Goal: Transaction & Acquisition: Purchase product/service

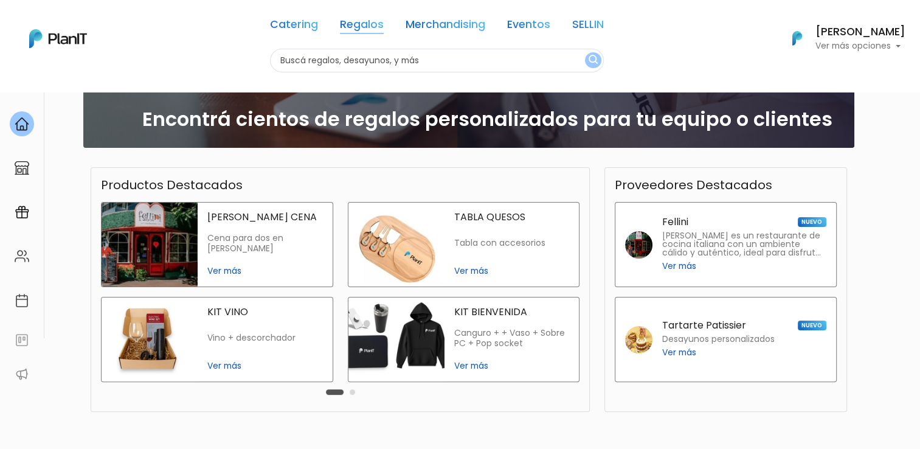
click at [354, 26] on link "Regalos" at bounding box center [362, 26] width 44 height 15
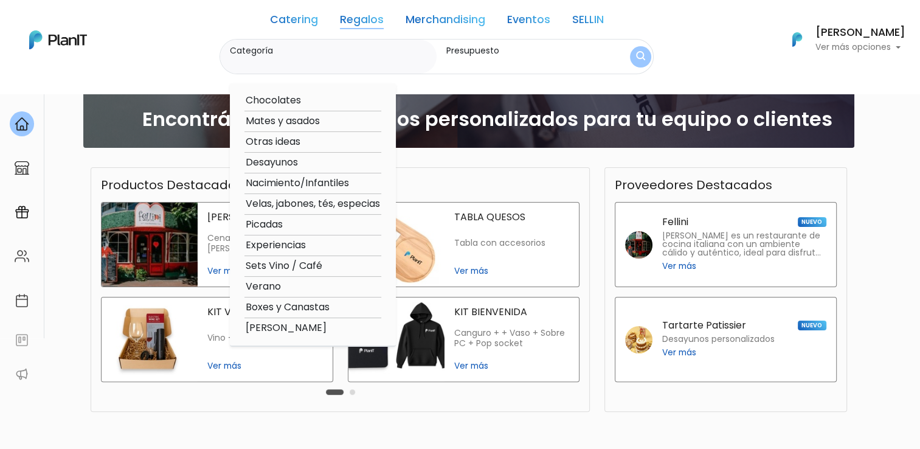
click at [281, 100] on option "Chocolates" at bounding box center [312, 100] width 137 height 15
type input "Chocolates"
type input "$0 - $1000"
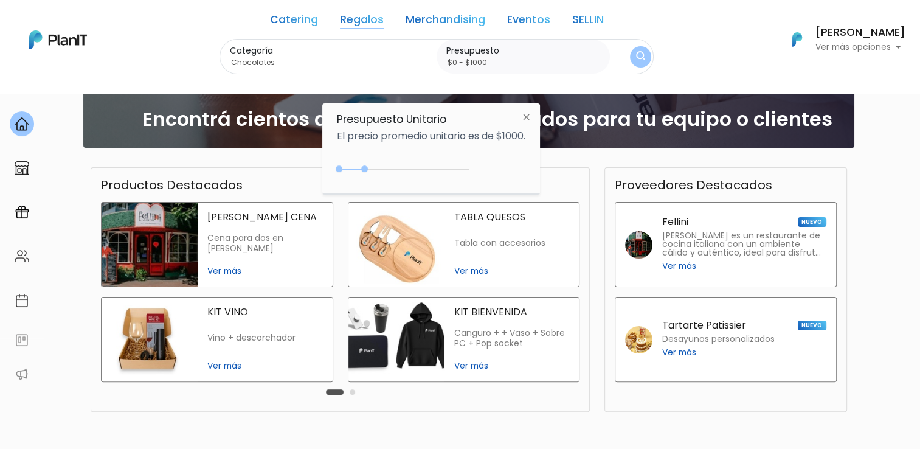
click at [562, 47] on label "Presupuesto" at bounding box center [525, 50] width 159 height 13
click at [562, 57] on input "$0 - $1000" at bounding box center [525, 63] width 159 height 12
click at [635, 60] on button "submit" at bounding box center [640, 56] width 21 height 21
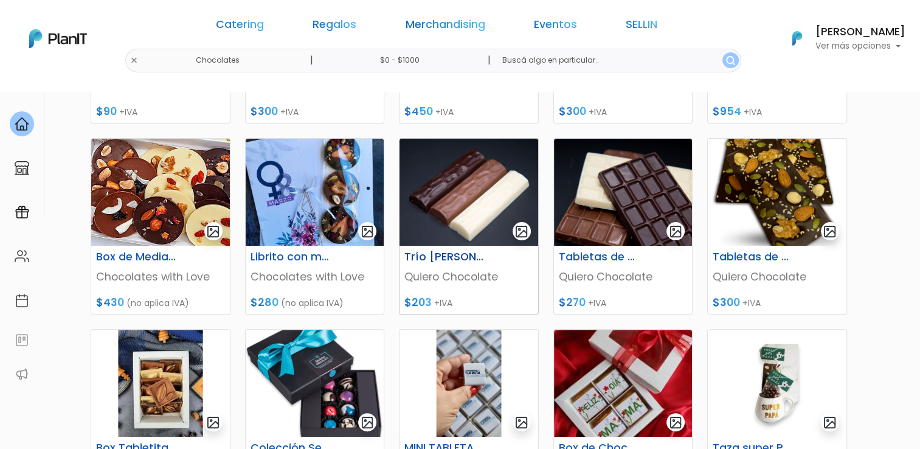
scroll to position [304, 0]
